Goal: Transaction & Acquisition: Subscribe to service/newsletter

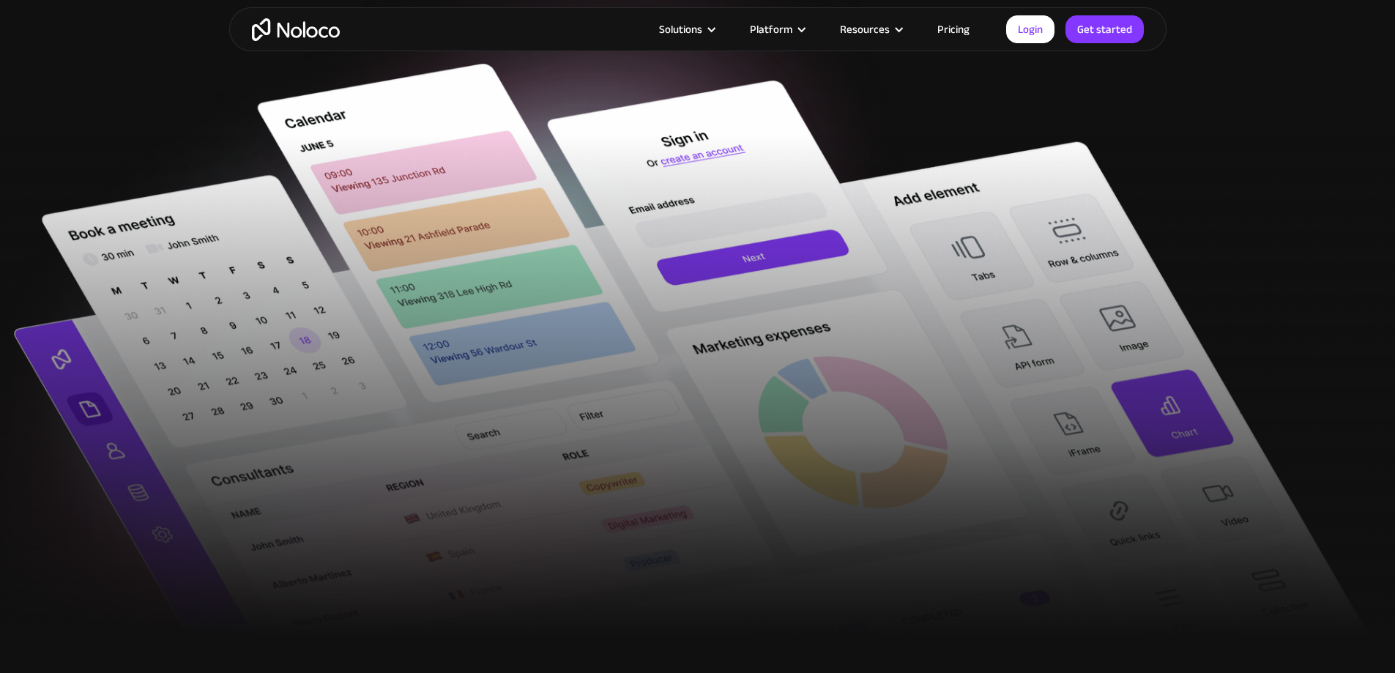
scroll to position [1464, 0]
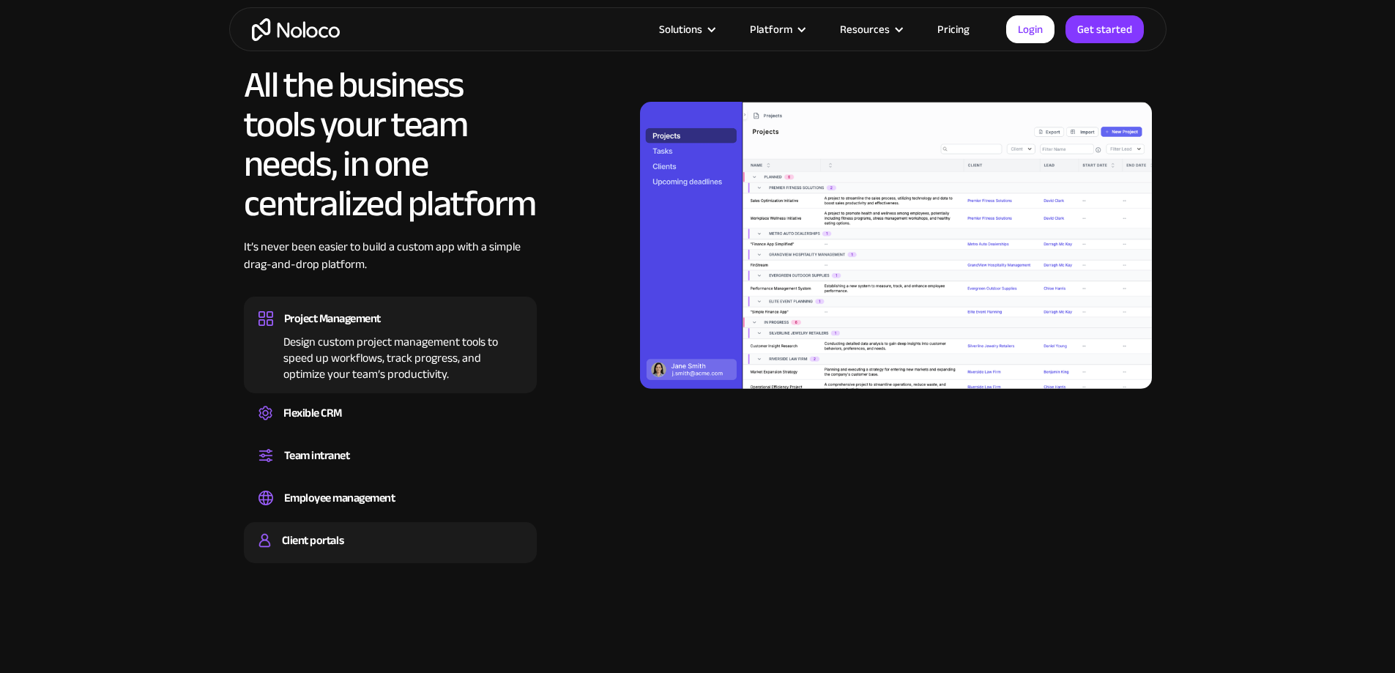
click at [315, 551] on div "Client portals" at bounding box center [313, 540] width 62 height 22
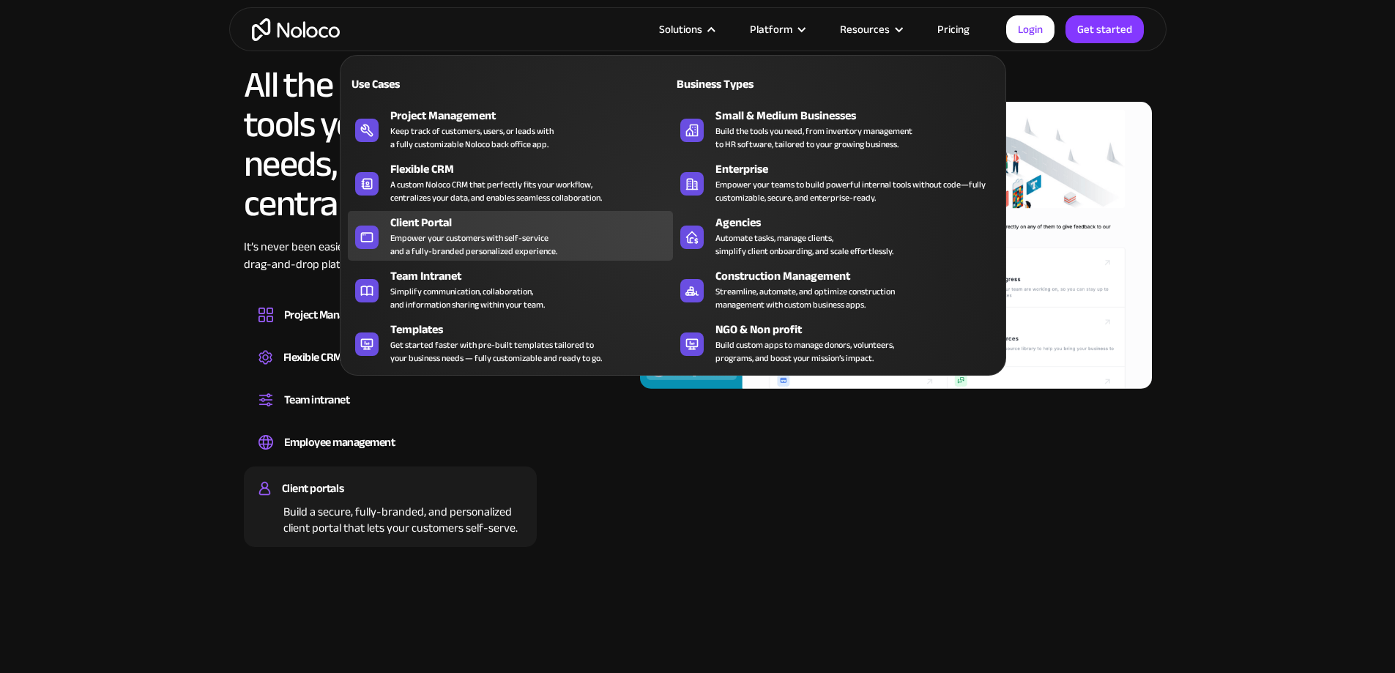
click at [425, 231] on div "Client Portal" at bounding box center [534, 223] width 289 height 18
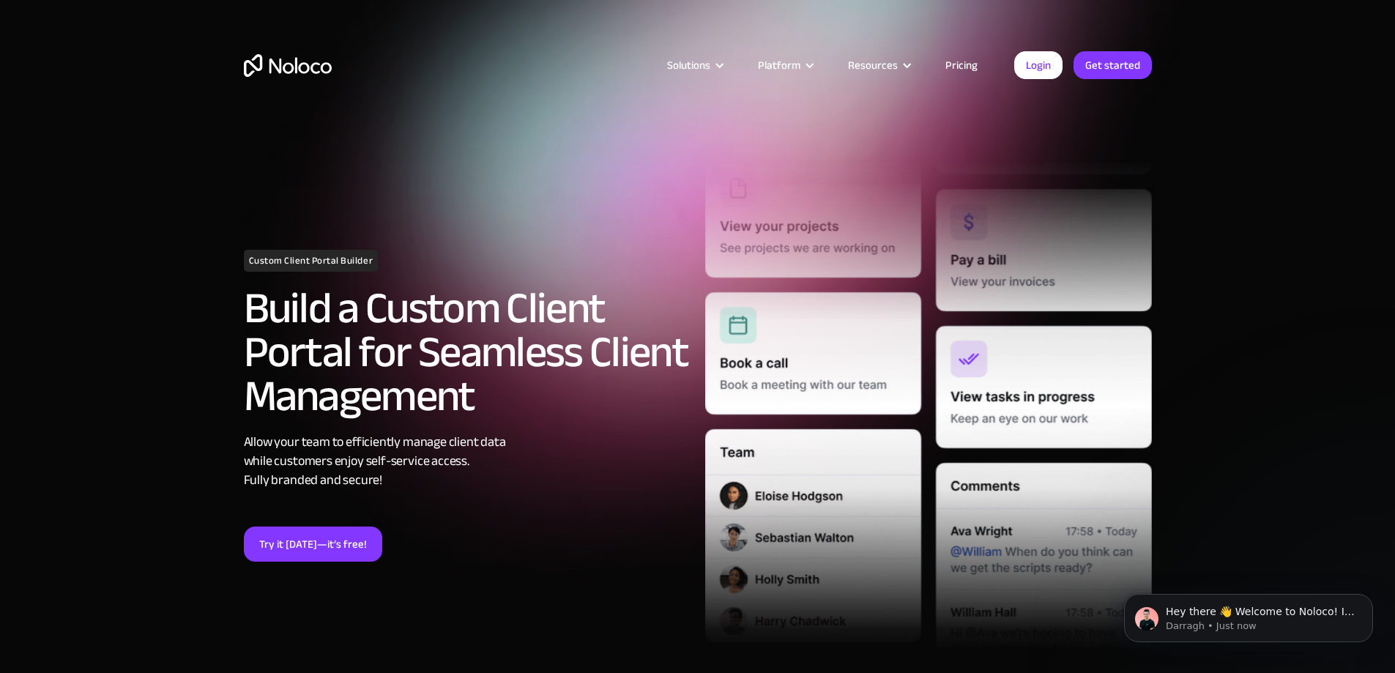
drag, startPoint x: 958, startPoint y: 62, endPoint x: 1092, endPoint y: 152, distance: 161.9
click at [958, 61] on link "Pricing" at bounding box center [961, 65] width 69 height 19
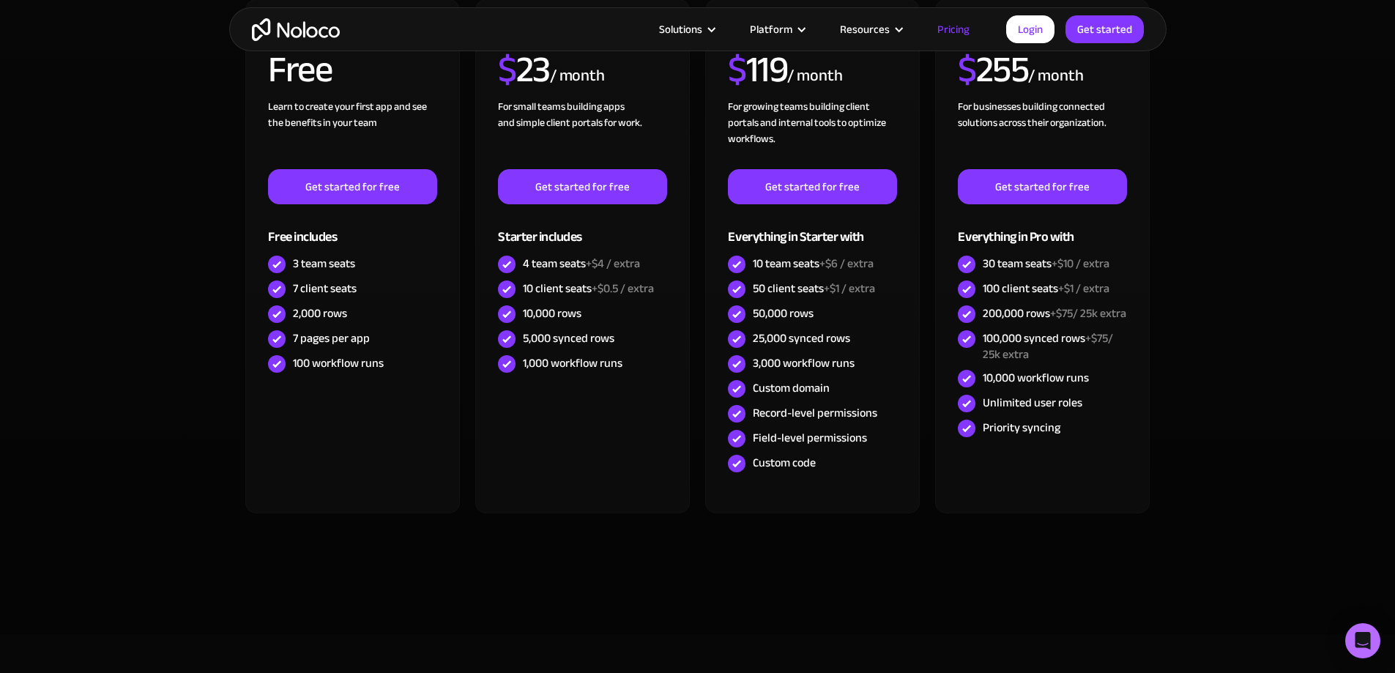
scroll to position [244, 0]
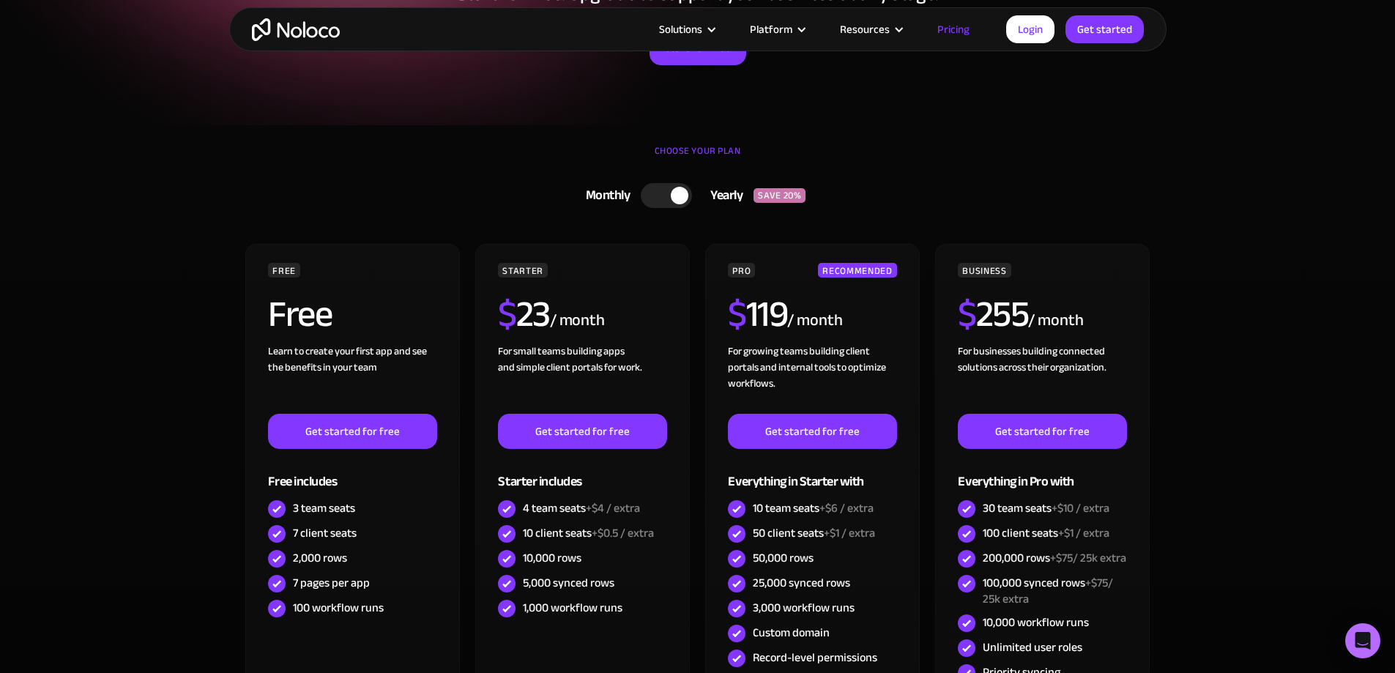
click at [631, 190] on div "Monthly" at bounding box center [604, 196] width 74 height 22
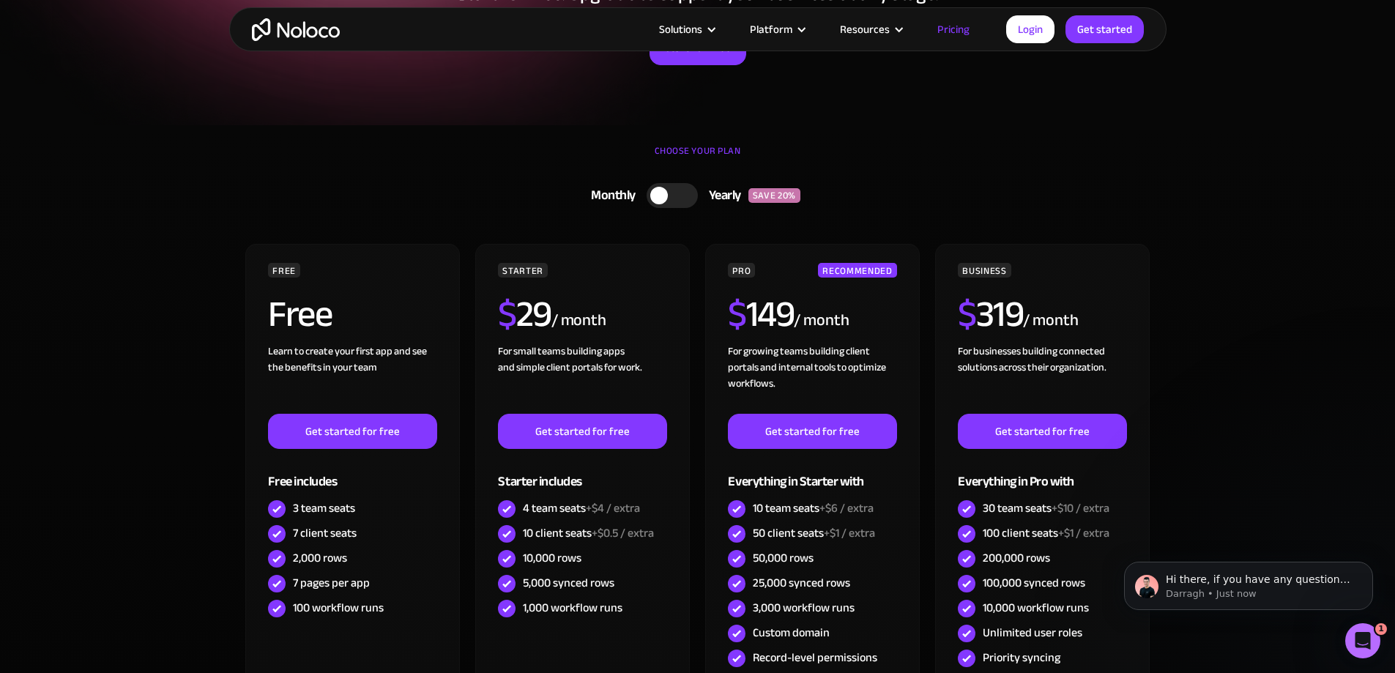
scroll to position [0, 0]
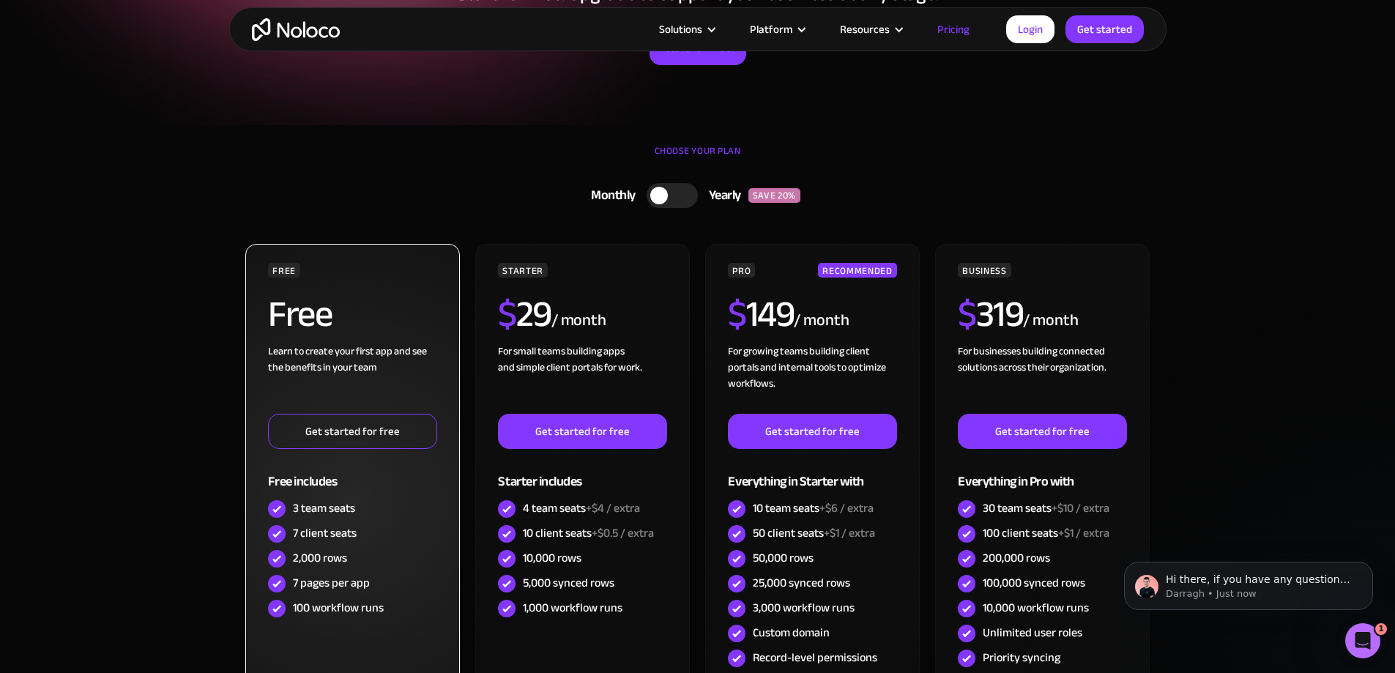
click at [349, 424] on link "Get started for free" at bounding box center [352, 431] width 168 height 35
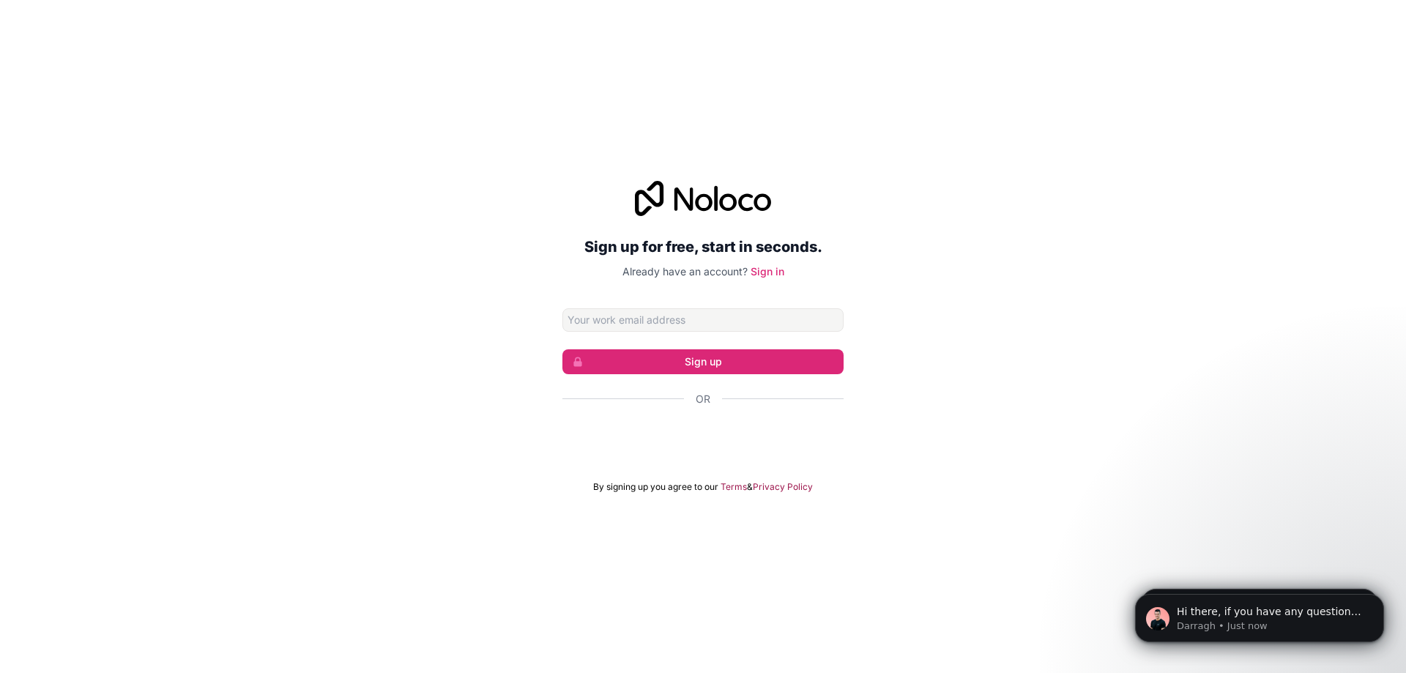
click at [573, 319] on input "Email address" at bounding box center [702, 319] width 281 height 23
click at [431, 322] on div "Sign up for free, start in seconds. Already have an account? Sign in Sign up Or…" at bounding box center [703, 336] width 1406 height 353
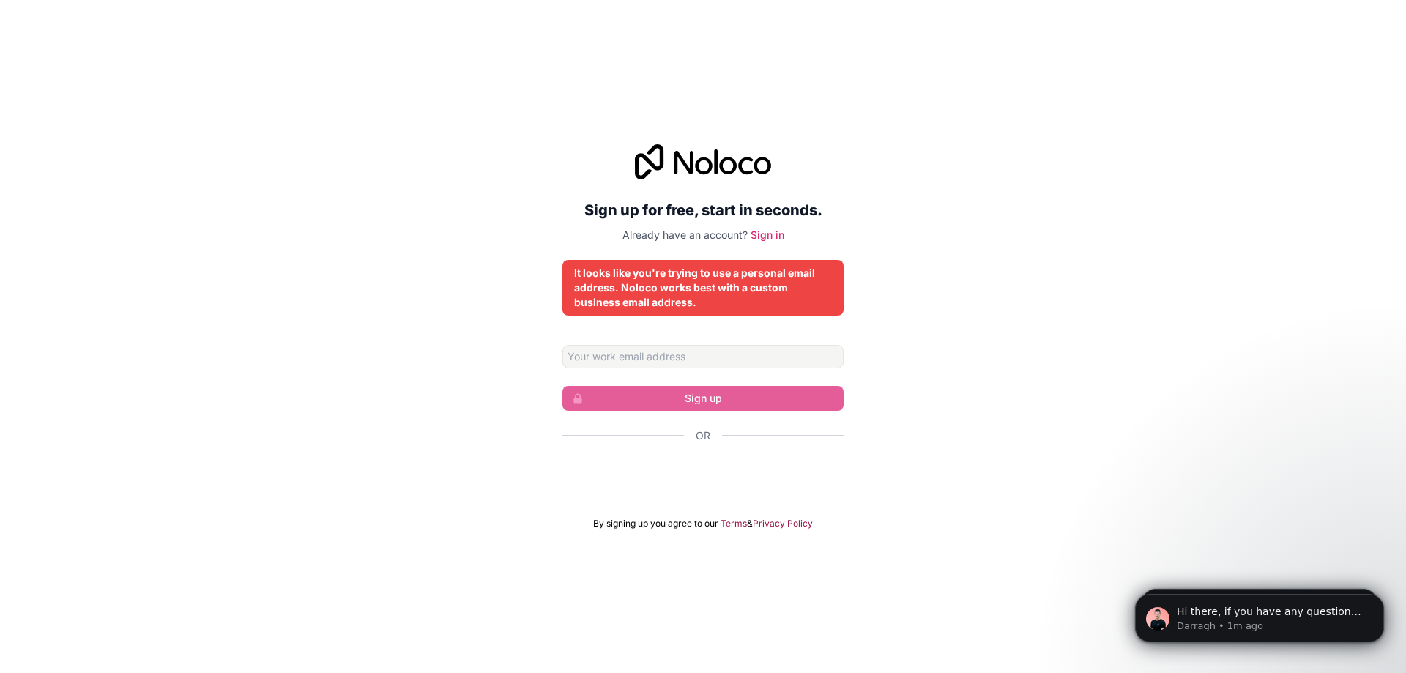
click at [663, 288] on div "It looks like you're trying to use a personal email address. Noloco works best …" at bounding box center [703, 288] width 258 height 44
